Goal: Information Seeking & Learning: Learn about a topic

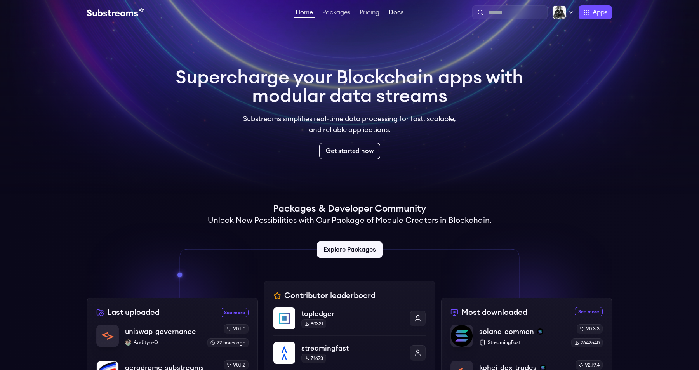
click at [395, 12] on link "Docs" at bounding box center [396, 13] width 18 height 8
click at [110, 12] on img at bounding box center [115, 12] width 57 height 9
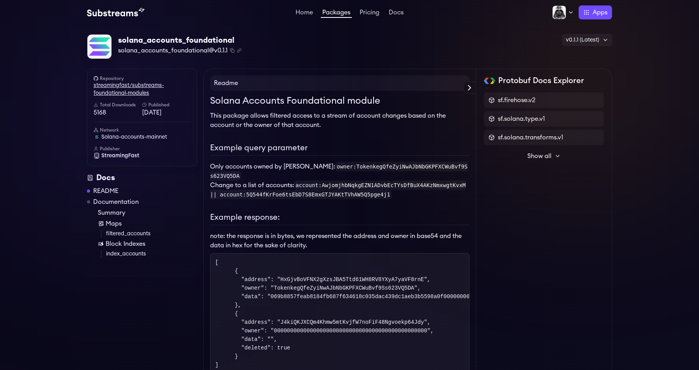
click at [129, 85] on link "streamingfast/substreams-foundational-modules" at bounding box center [142, 90] width 97 height 16
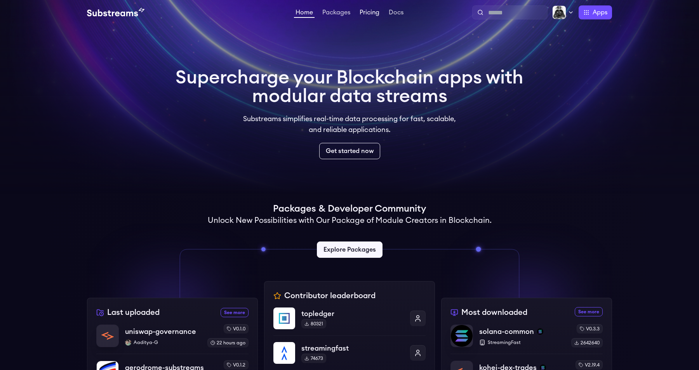
click at [370, 14] on link "Pricing" at bounding box center [369, 13] width 23 height 8
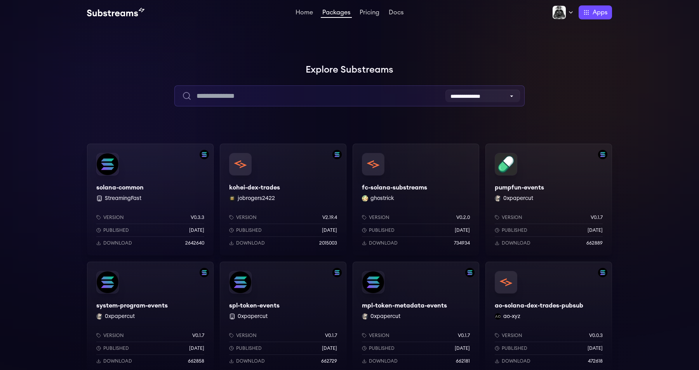
click at [371, 100] on input "text" at bounding box center [349, 95] width 350 height 21
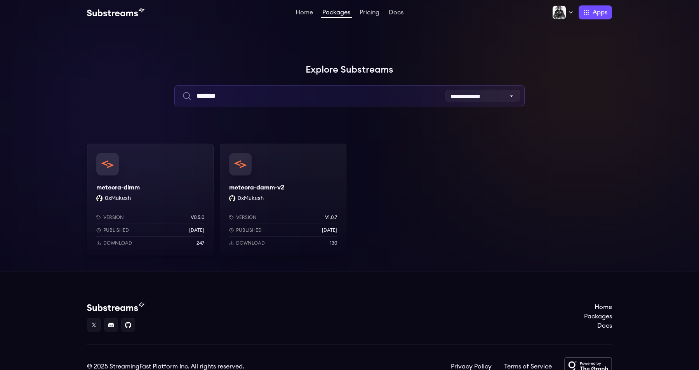
type input "*******"
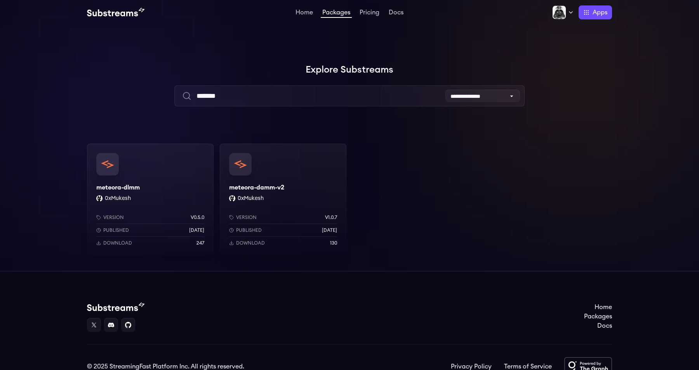
click at [167, 185] on div "meteora-dlmm 0xMukesh Version v0.5.0 Published 2 weeks ago Download 247" at bounding box center [150, 200] width 127 height 112
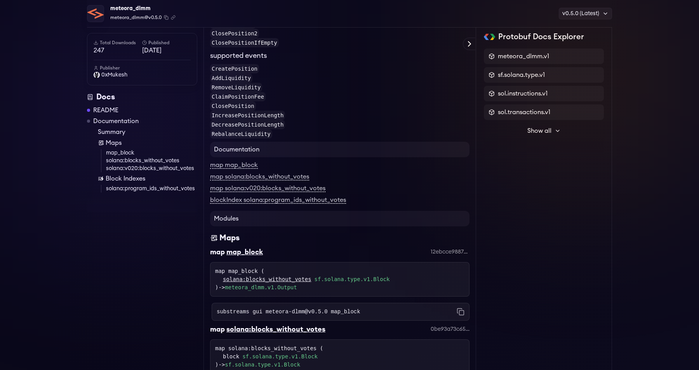
scroll to position [625, 0]
